Goal: Navigation & Orientation: Understand site structure

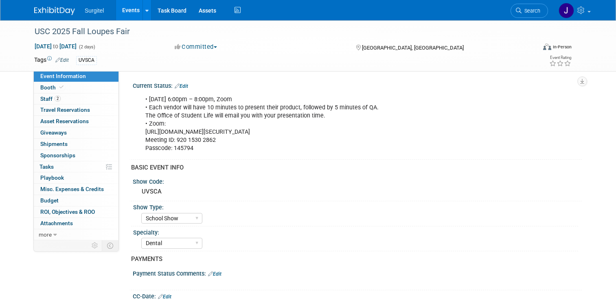
select select "School Show"
select select "Dental"
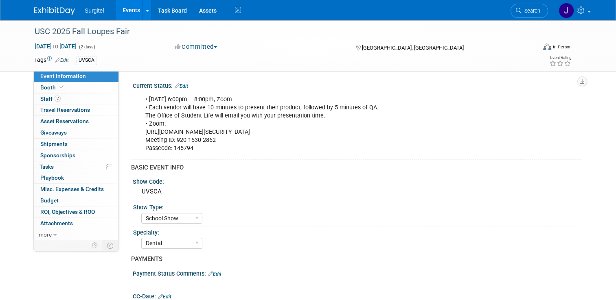
click at [395, 208] on div "Show Type:" at bounding box center [355, 206] width 445 height 10
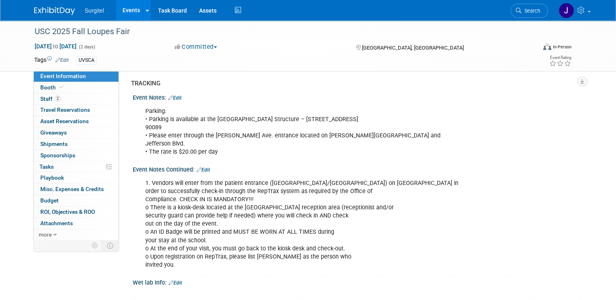
scroll to position [635, 0]
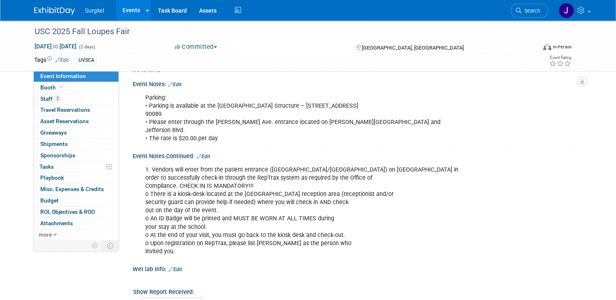
click at [372, 224] on div "1. Vendors will enter from the patient entrance ([GEOGRAPHIC_DATA]/[GEOGRAPHIC_…" at bounding box center [317, 211] width 355 height 98
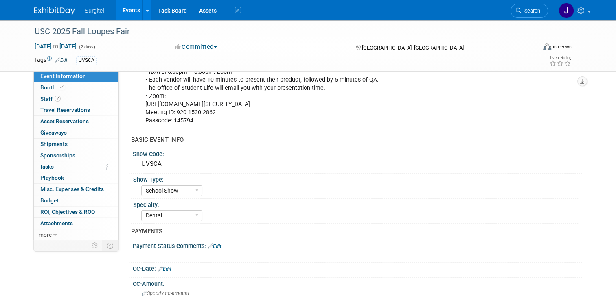
scroll to position [0, 0]
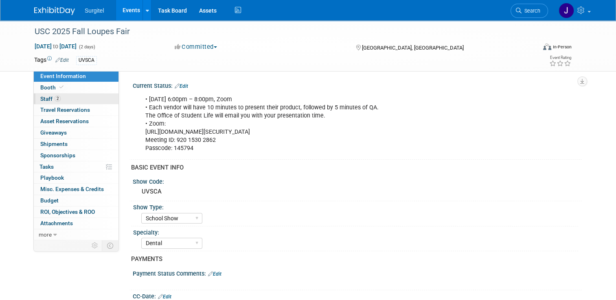
click at [42, 96] on span "Staff 2" at bounding box center [50, 99] width 20 height 7
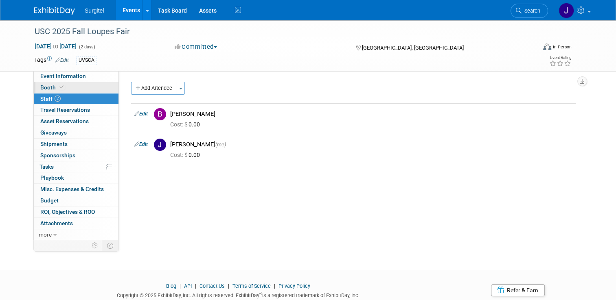
click at [41, 86] on span "Booth" at bounding box center [52, 87] width 25 height 7
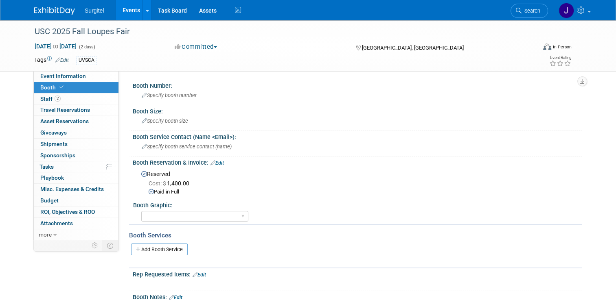
click at [438, 207] on div "Booth Graphic:" at bounding box center [355, 204] width 445 height 10
click at [49, 135] on span "Giveaways 0" at bounding box center [53, 132] width 26 height 7
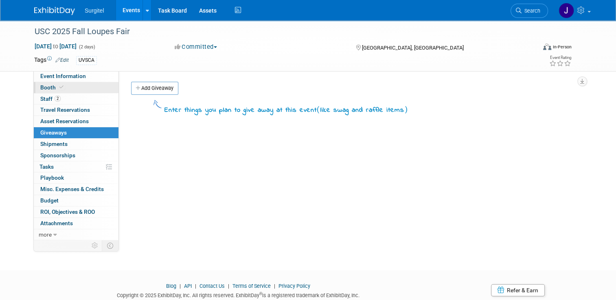
click at [45, 85] on span "Booth" at bounding box center [52, 87] width 25 height 7
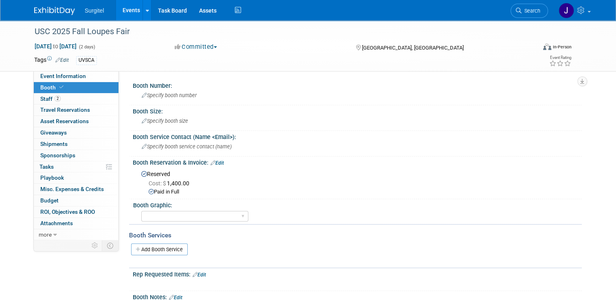
click at [133, 190] on div "Reserved Cost: $ 1,400.00 Paid in Full" at bounding box center [357, 181] width 449 height 31
click at [43, 78] on span "Event Information" at bounding box center [63, 76] width 46 height 7
select select "School Show"
select select "Dental"
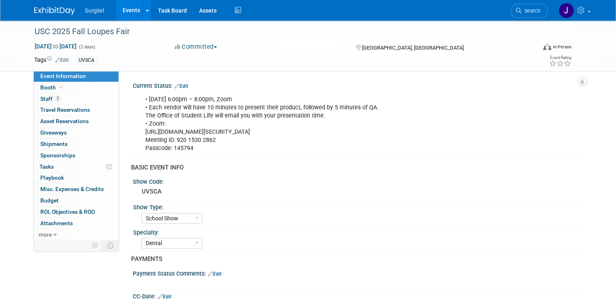
click at [131, 243] on div "Specialty: Dental Hygiene Medical Veterinarian Other" at bounding box center [354, 239] width 447 height 25
click at [131, 259] on div "PAYMENTS" at bounding box center [353, 259] width 444 height 9
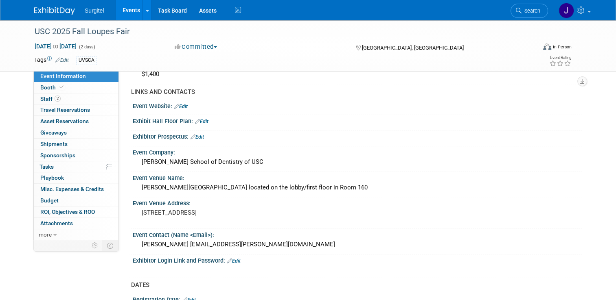
scroll to position [341, 0]
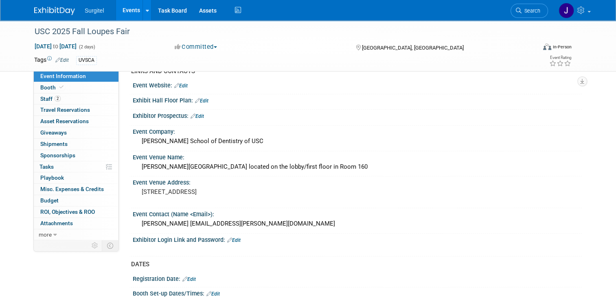
click at [142, 245] on div at bounding box center [317, 249] width 355 height 8
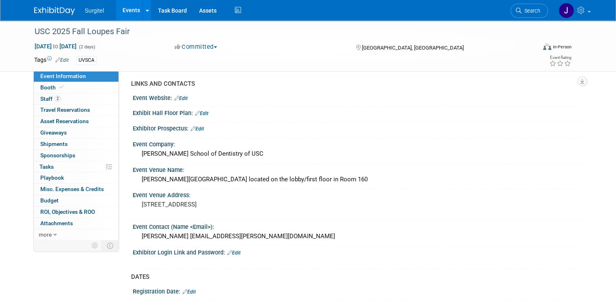
scroll to position [329, 0]
click at [389, 173] on div "[PERSON_NAME][GEOGRAPHIC_DATA] located on the lobby/first floor in Room 160" at bounding box center [357, 179] width 437 height 13
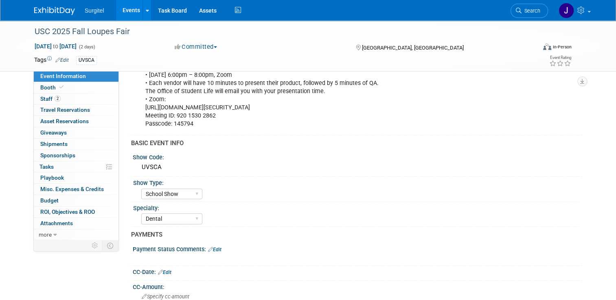
scroll to position [0, 0]
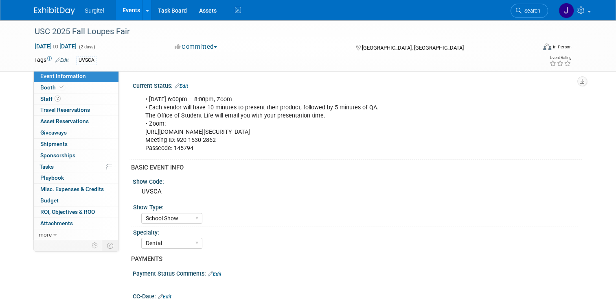
click at [396, 232] on div "Specialty:" at bounding box center [355, 232] width 445 height 10
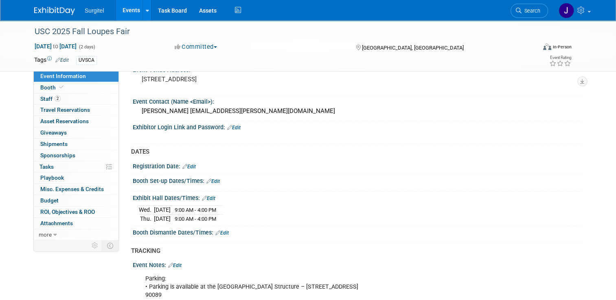
scroll to position [454, 0]
